Goal: Task Accomplishment & Management: Manage account settings

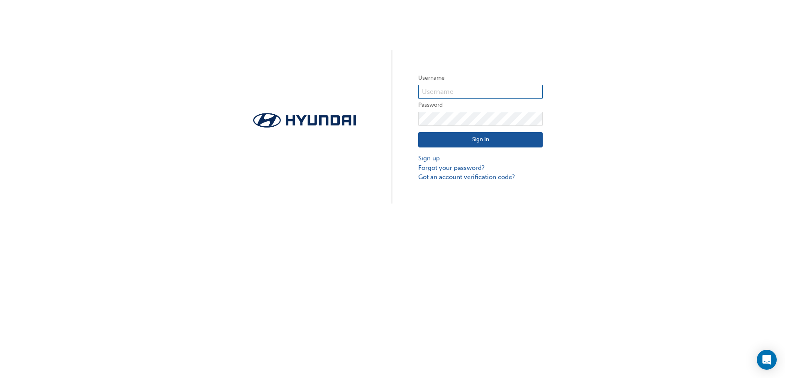
type input "26319"
click at [466, 142] on button "Sign In" at bounding box center [480, 140] width 124 height 16
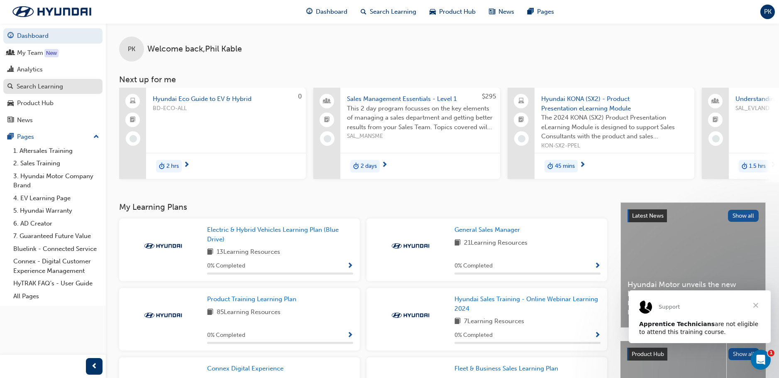
click at [56, 85] on div "Search Learning" at bounding box center [40, 87] width 46 height 10
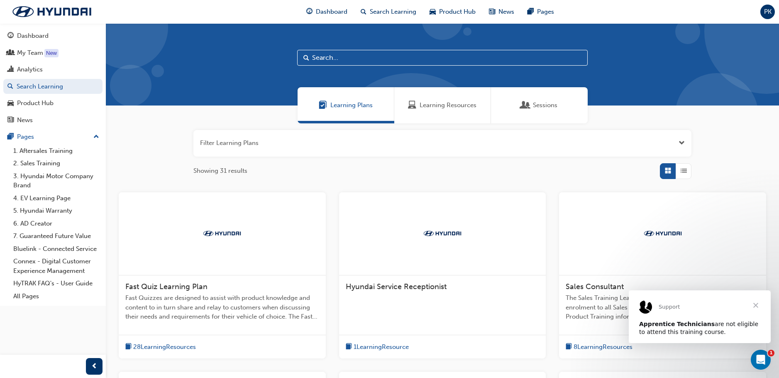
click at [366, 58] on input "text" at bounding box center [442, 58] width 290 height 16
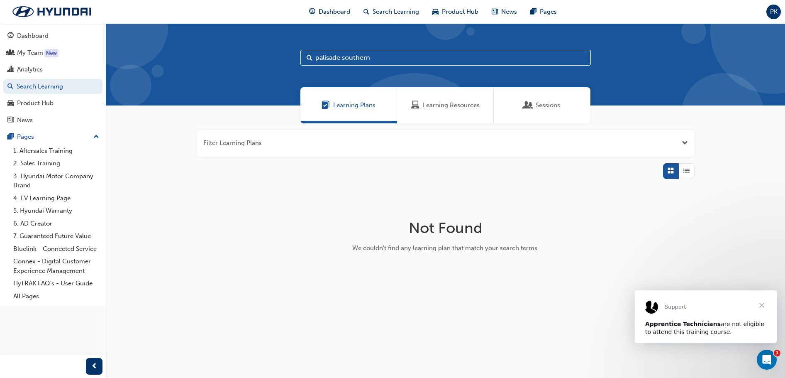
drag, startPoint x: 373, startPoint y: 60, endPoint x: 348, endPoint y: 58, distance: 24.5
click at [348, 58] on input "palisade southern" at bounding box center [445, 58] width 290 height 16
click at [592, 12] on div "Dashboard Search Learning Product Hub News Pages PK" at bounding box center [392, 12] width 785 height 24
click at [532, 109] on span "Sessions" at bounding box center [528, 105] width 8 height 10
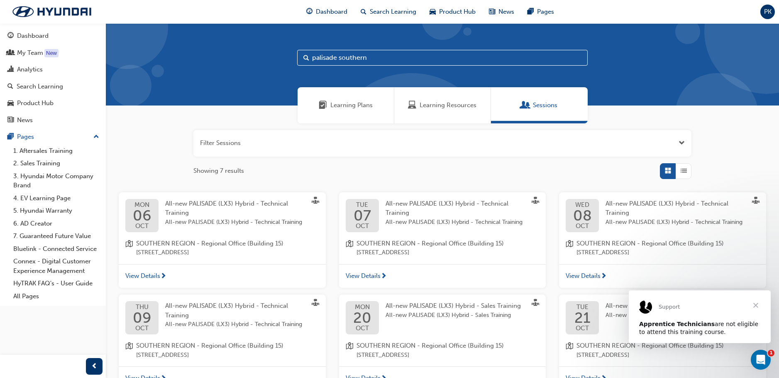
drag, startPoint x: 377, startPoint y: 57, endPoint x: 342, endPoint y: 57, distance: 35.7
click at [336, 56] on input "palisade southern" at bounding box center [442, 58] width 290 height 16
type input "palisade eastern"
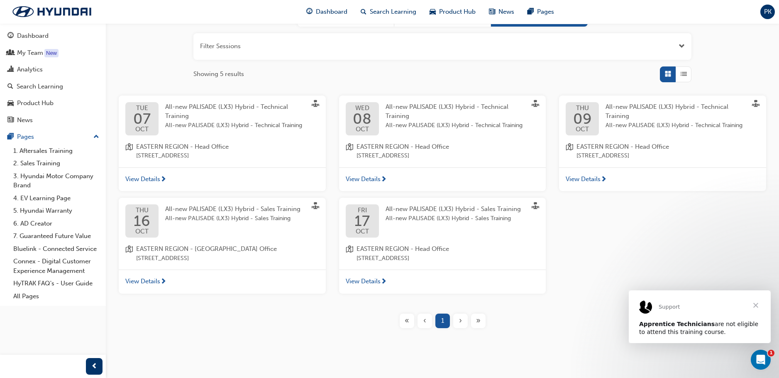
scroll to position [101, 0]
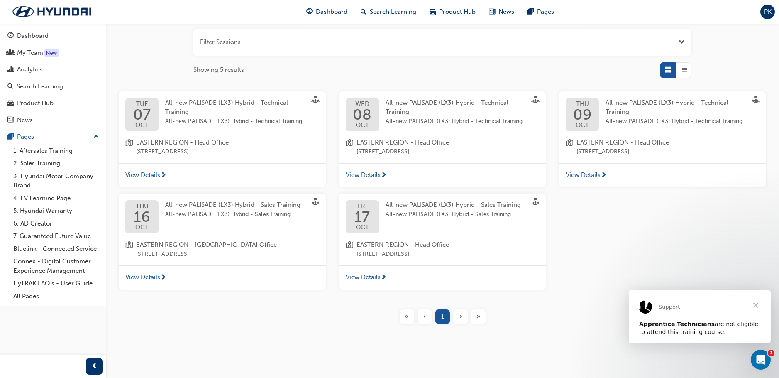
click at [149, 276] on span "View Details" at bounding box center [142, 277] width 35 height 10
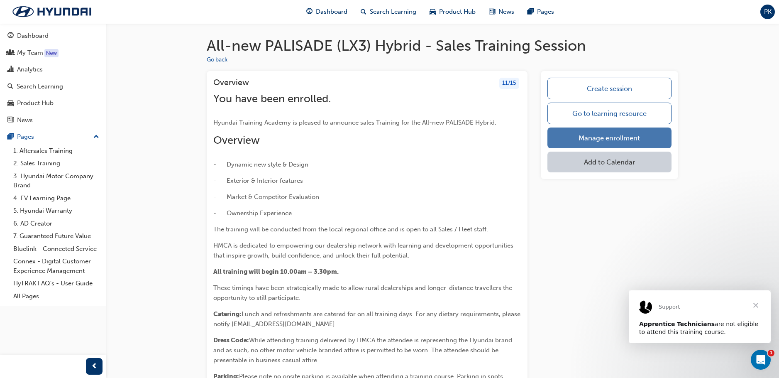
click at [610, 138] on link "Manage enrollment" at bounding box center [609, 137] width 124 height 21
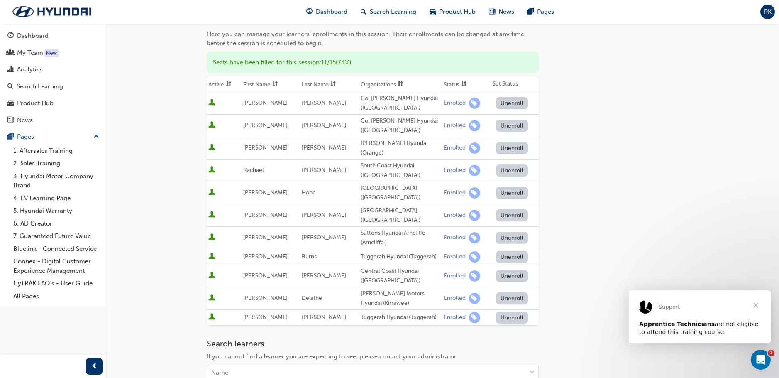
scroll to position [206, 0]
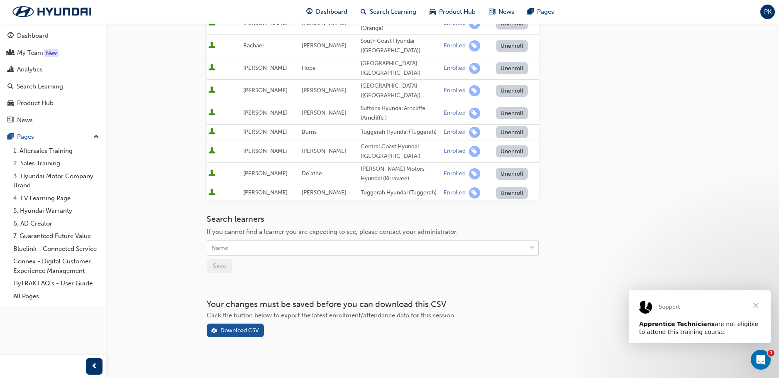
click at [317, 246] on div "Name" at bounding box center [366, 248] width 319 height 15
type input "eva"
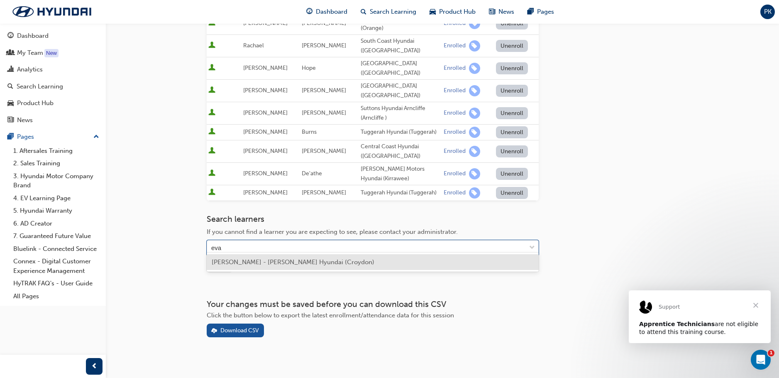
click at [301, 259] on span "[PERSON_NAME] - [PERSON_NAME] Hyundai (Croydon)" at bounding box center [293, 261] width 163 height 7
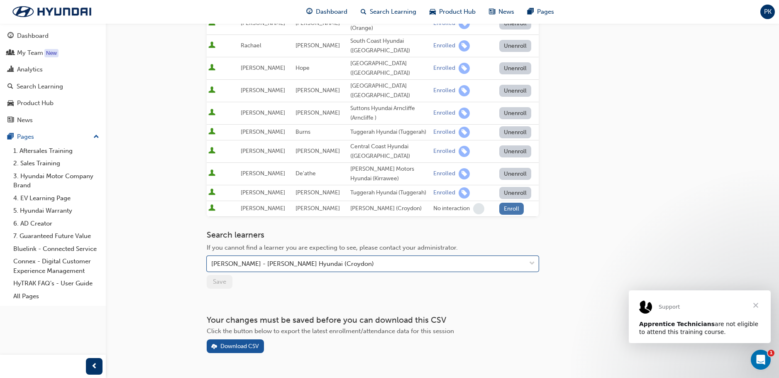
click at [509, 203] on button "Enroll" at bounding box center [511, 209] width 25 height 12
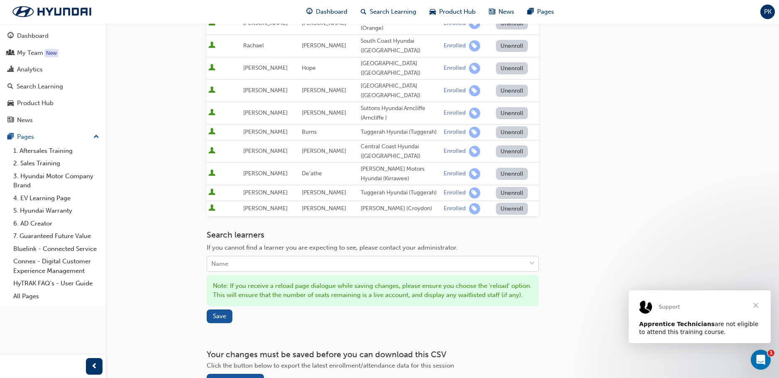
click at [283, 258] on div "Name" at bounding box center [366, 263] width 319 height 15
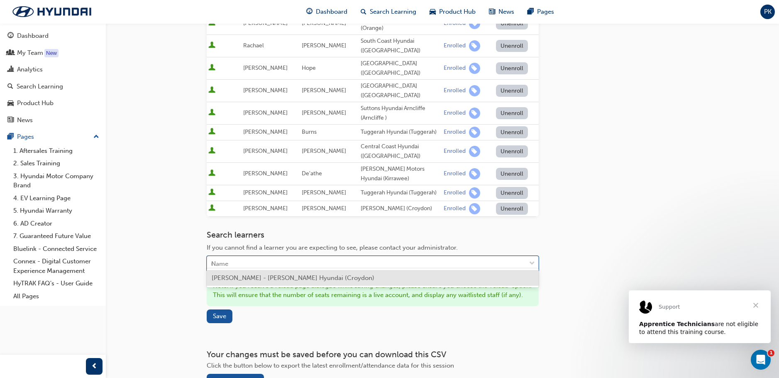
type input "um"
click at [285, 276] on span "[PERSON_NAME] - [PERSON_NAME] (Croydon)" at bounding box center [280, 277] width 137 height 7
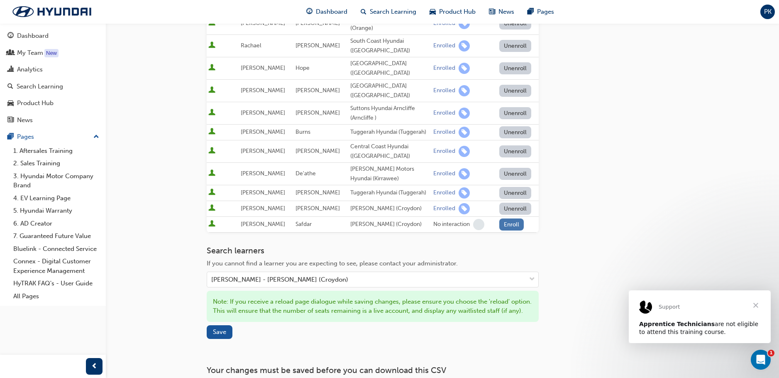
click at [511, 219] on button "Enroll" at bounding box center [511, 224] width 25 height 12
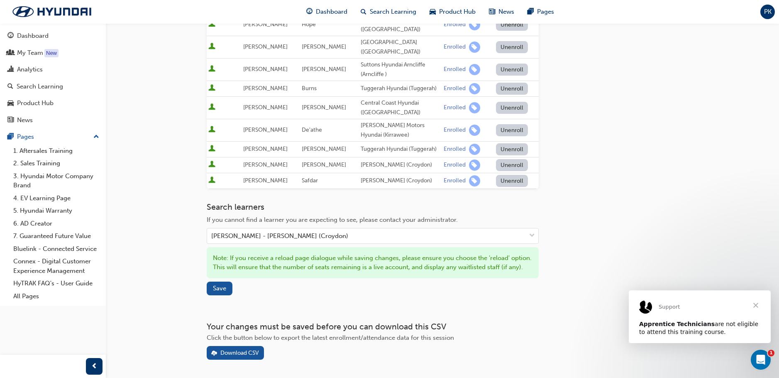
scroll to position [281, 0]
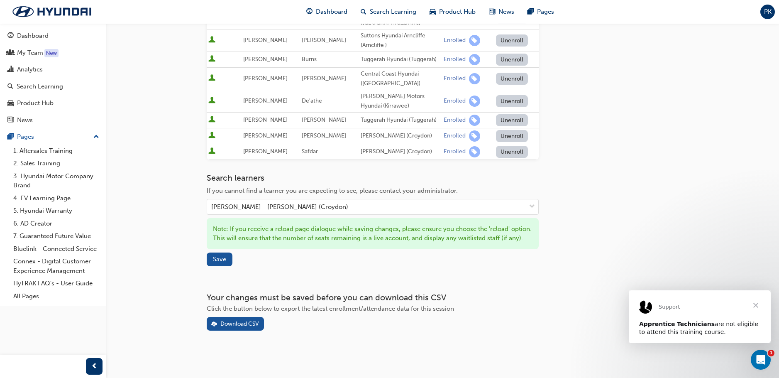
click at [509, 146] on button "Unenroll" at bounding box center [512, 152] width 32 height 12
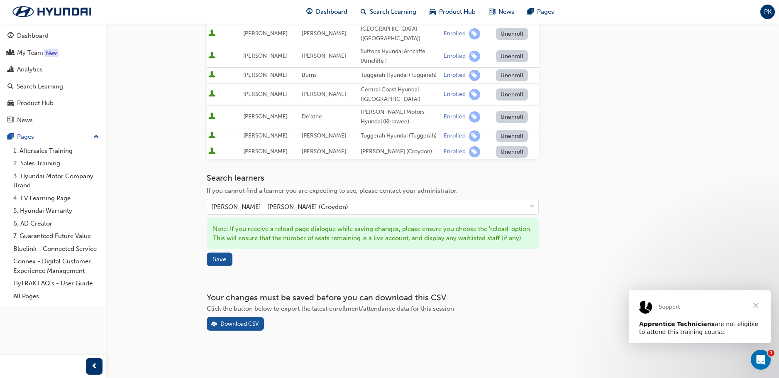
scroll to position [265, 0]
click at [432, 200] on div "[PERSON_NAME] - [PERSON_NAME] (Croydon)" at bounding box center [366, 207] width 319 height 15
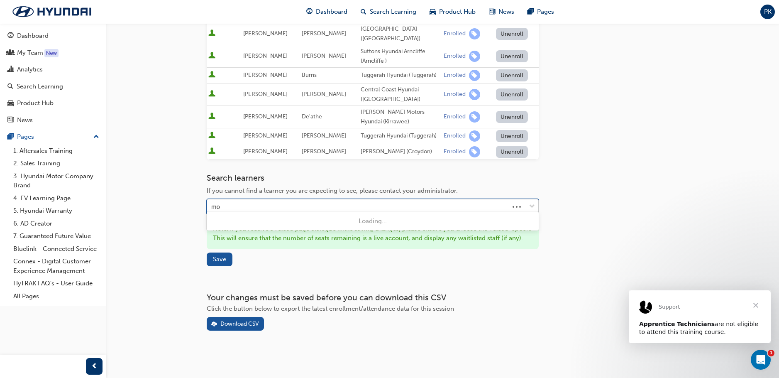
type input "moh"
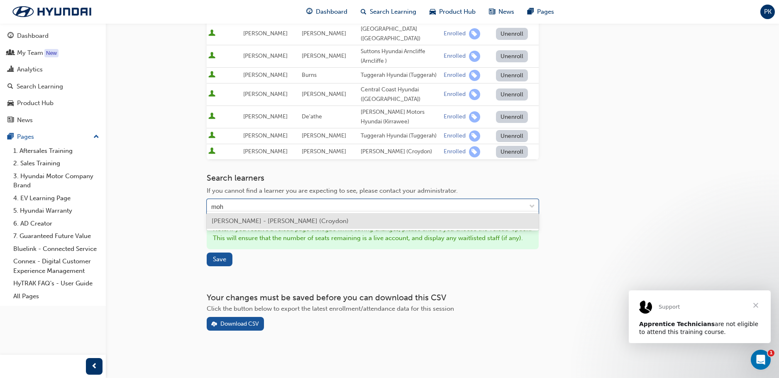
click at [315, 220] on span "[PERSON_NAME] - [PERSON_NAME] (Croydon)" at bounding box center [280, 220] width 137 height 7
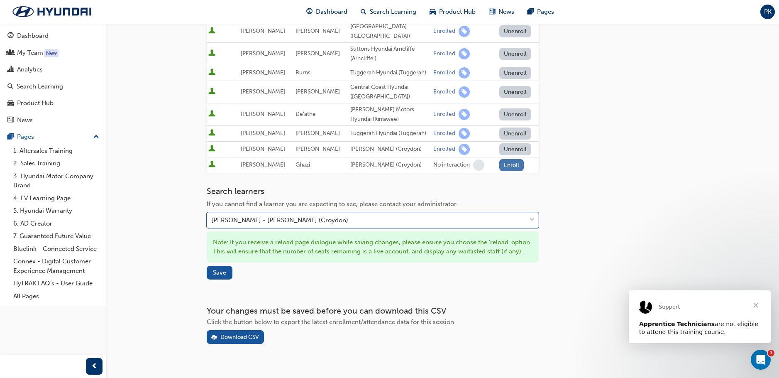
click at [507, 159] on button "Enroll" at bounding box center [511, 165] width 25 height 12
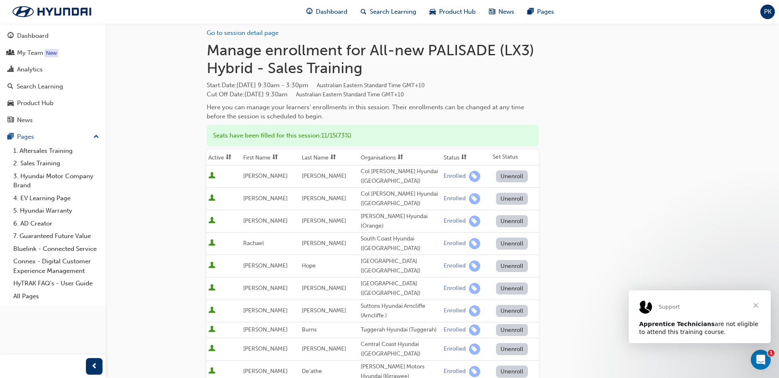
scroll to position [0, 0]
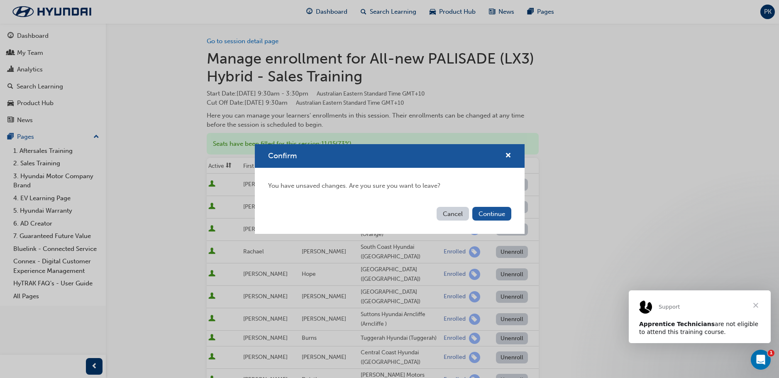
click at [461, 212] on button "Cancel" at bounding box center [453, 214] width 32 height 14
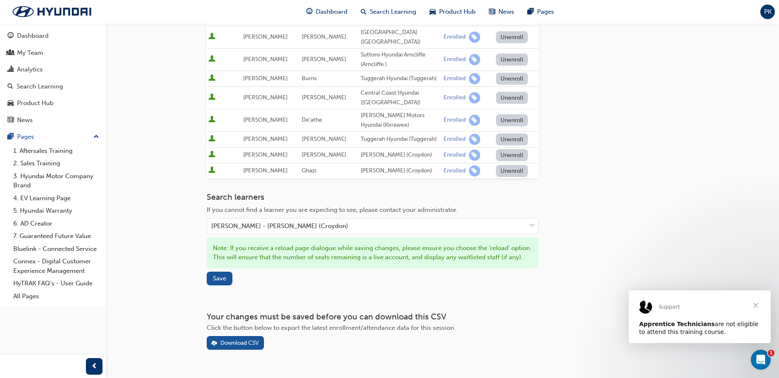
scroll to position [281, 0]
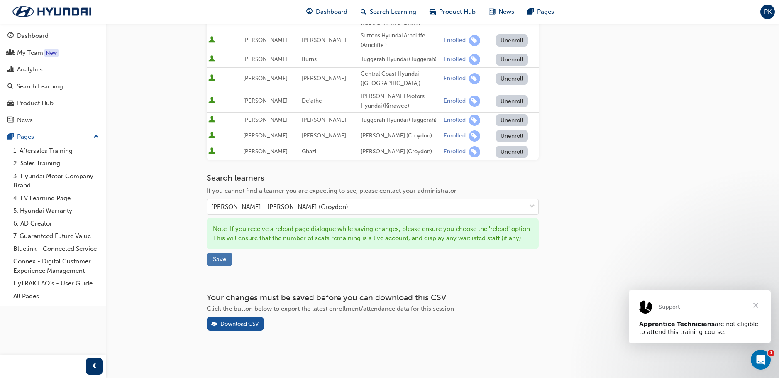
click at [220, 256] on span "Save" at bounding box center [219, 258] width 13 height 7
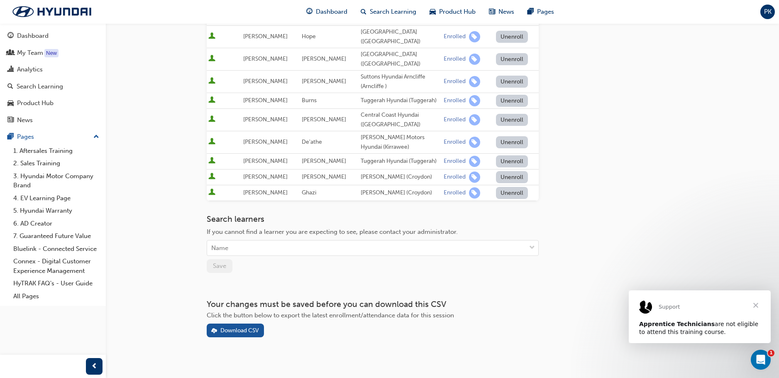
scroll to position [0, 0]
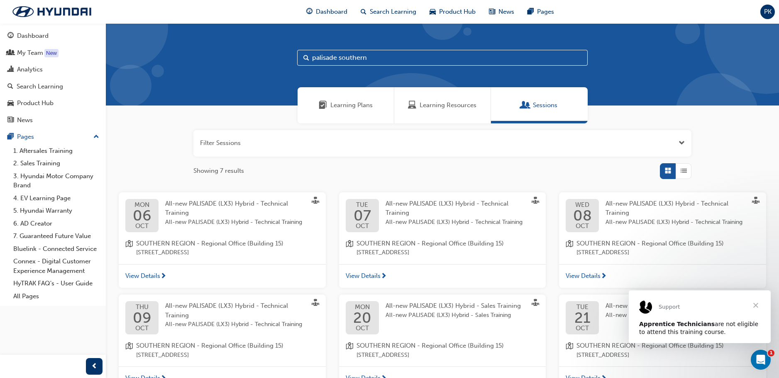
drag, startPoint x: 381, startPoint y: 56, endPoint x: 345, endPoint y: 57, distance: 35.3
click at [345, 57] on input "palisade southern" at bounding box center [442, 58] width 290 height 16
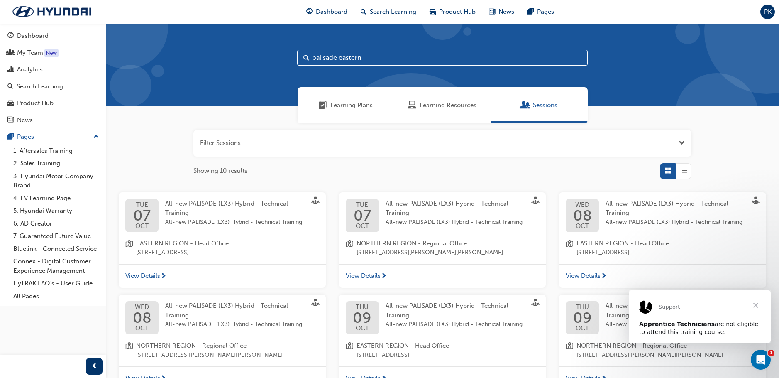
type input "palisade eastern"
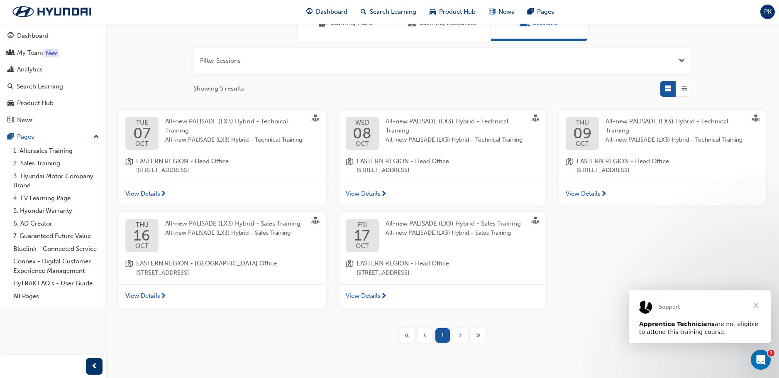
scroll to position [83, 0]
click at [437, 238] on div "All-new PALISADE (LX3) Hybrid - Sales Training All-new PALISADE (LX3) Hybrid - …" at bounding box center [460, 234] width 149 height 33
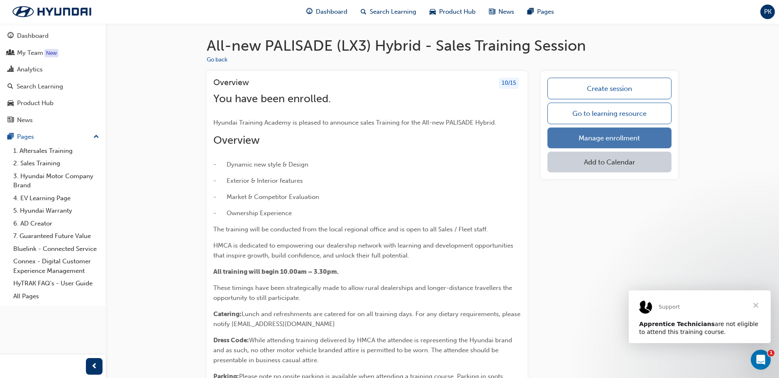
click at [586, 139] on link "Manage enrollment" at bounding box center [609, 137] width 124 height 21
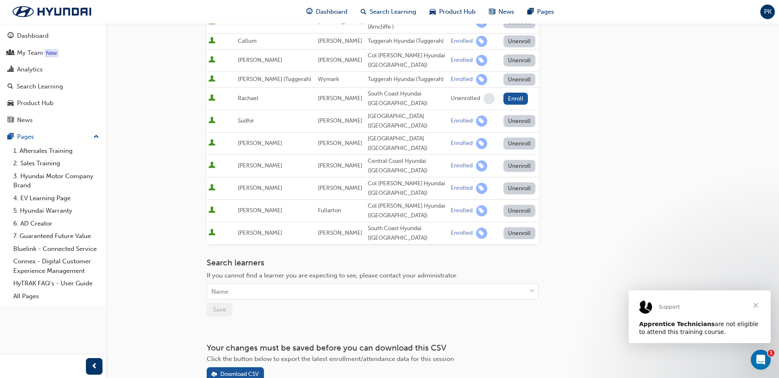
scroll to position [166, 0]
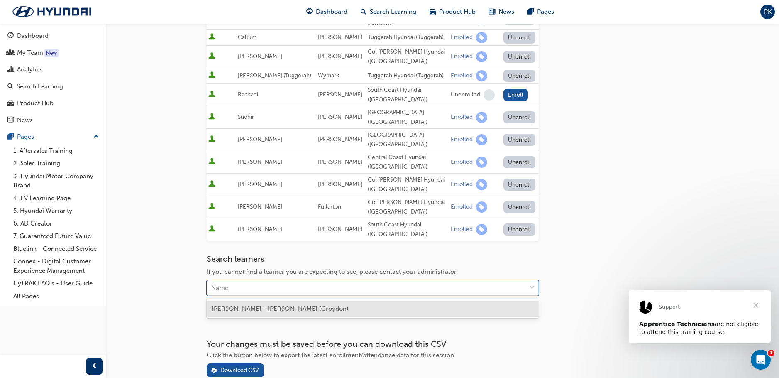
click at [261, 285] on div "Name" at bounding box center [366, 288] width 319 height 15
type input "um"
click at [252, 306] on span "[PERSON_NAME] - [PERSON_NAME] (Croydon)" at bounding box center [280, 308] width 137 height 7
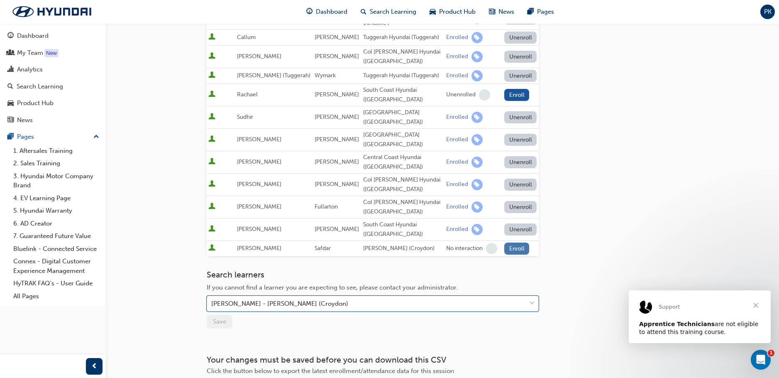
click at [509, 250] on button "Enroll" at bounding box center [516, 248] width 25 height 12
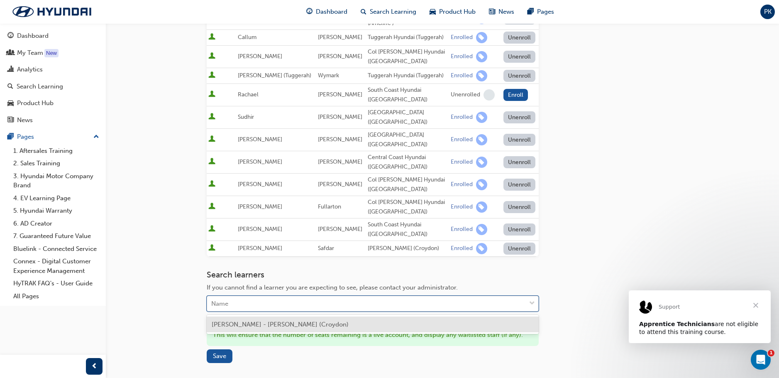
click at [236, 304] on div "Name" at bounding box center [366, 303] width 319 height 15
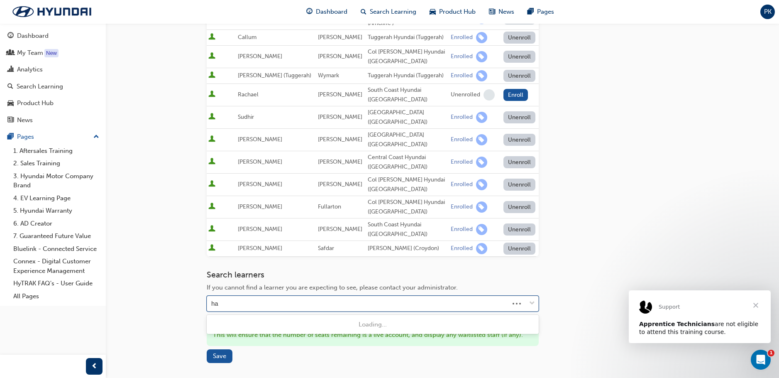
type input "haz"
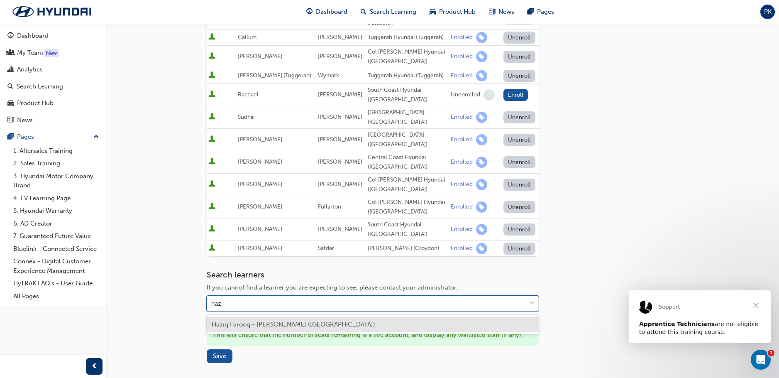
click at [236, 320] on span "Haziq Farooq - [PERSON_NAME] ([GEOGRAPHIC_DATA])" at bounding box center [293, 323] width 163 height 7
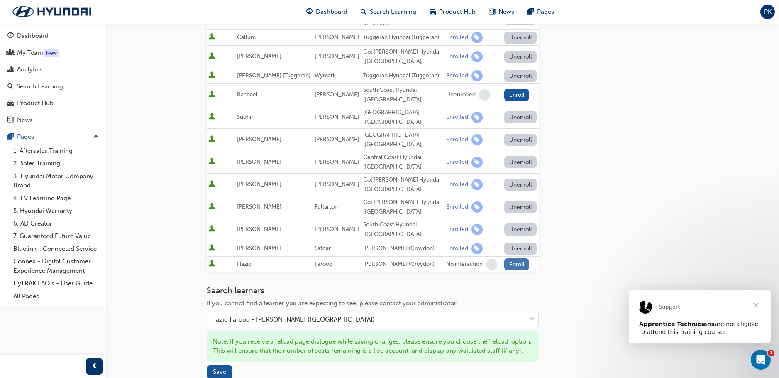
click at [508, 262] on button "Enroll" at bounding box center [516, 264] width 25 height 12
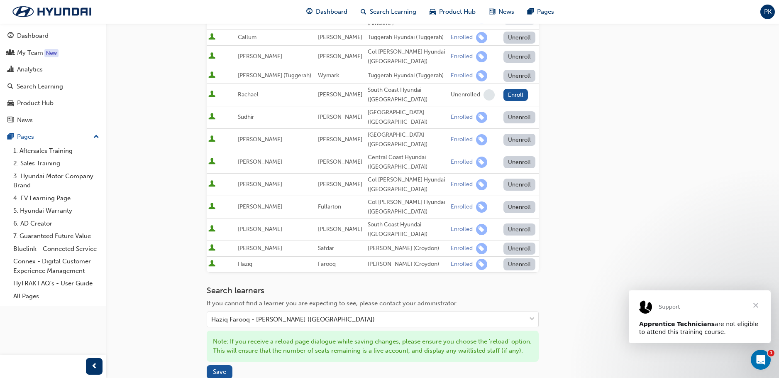
click at [553, 281] on div "Go to session detail page Manage enrollment for All-new PALISADE (LX3) Hybrid -…" at bounding box center [442, 150] width 471 height 586
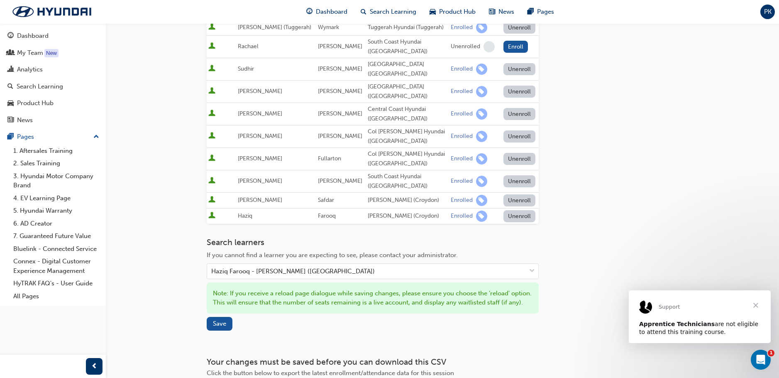
scroll to position [288, 0]
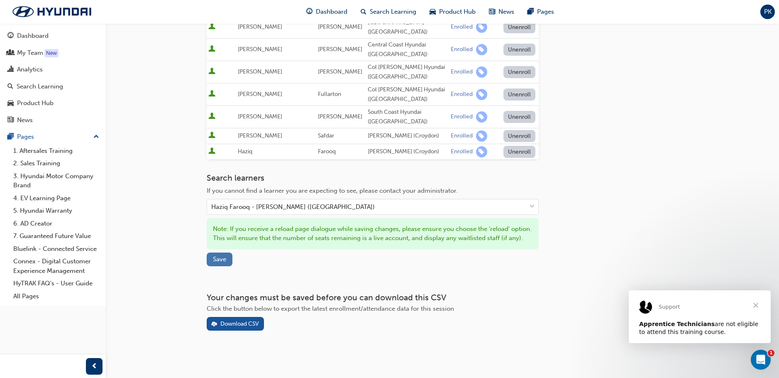
click at [218, 258] on span "Save" at bounding box center [219, 258] width 13 height 7
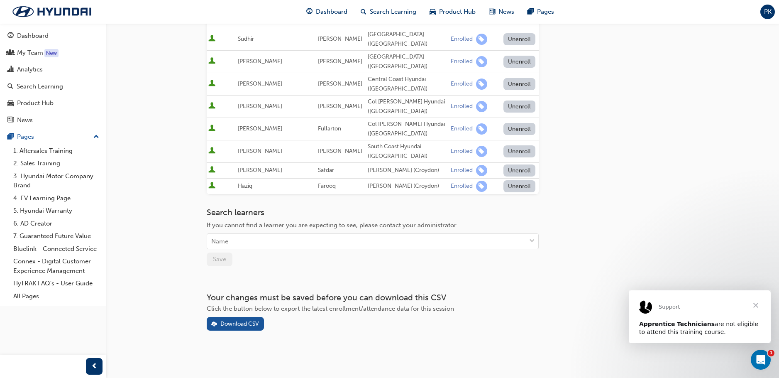
click at [137, 182] on div "Go to session detail page Manage enrollment for All-new PALISADE (LX3) Hybrid -…" at bounding box center [389, 67] width 779 height 622
